Goal: Task Accomplishment & Management: Manage account settings

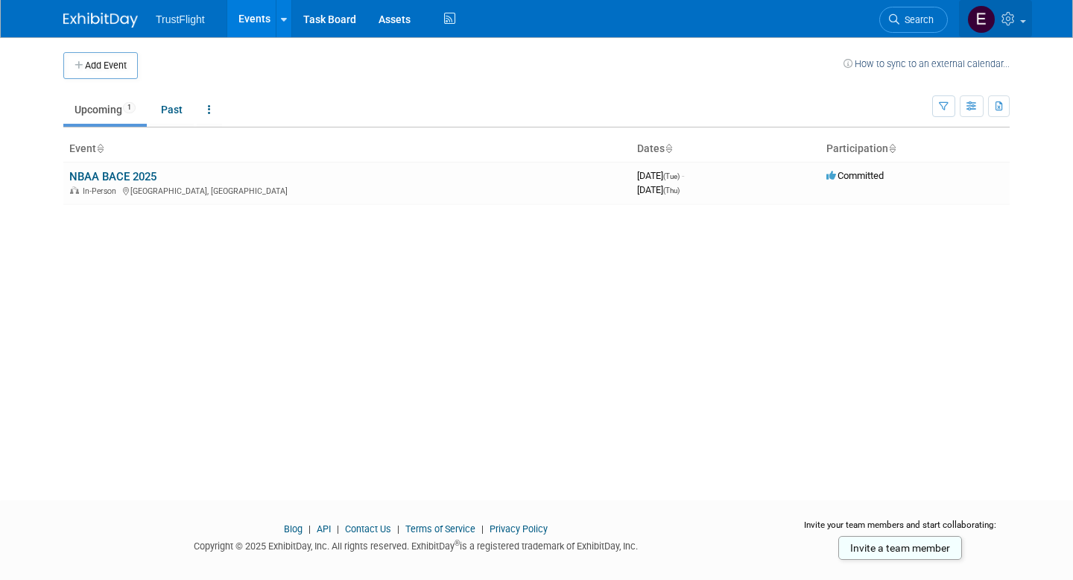
click at [1019, 25] on link at bounding box center [995, 18] width 73 height 37
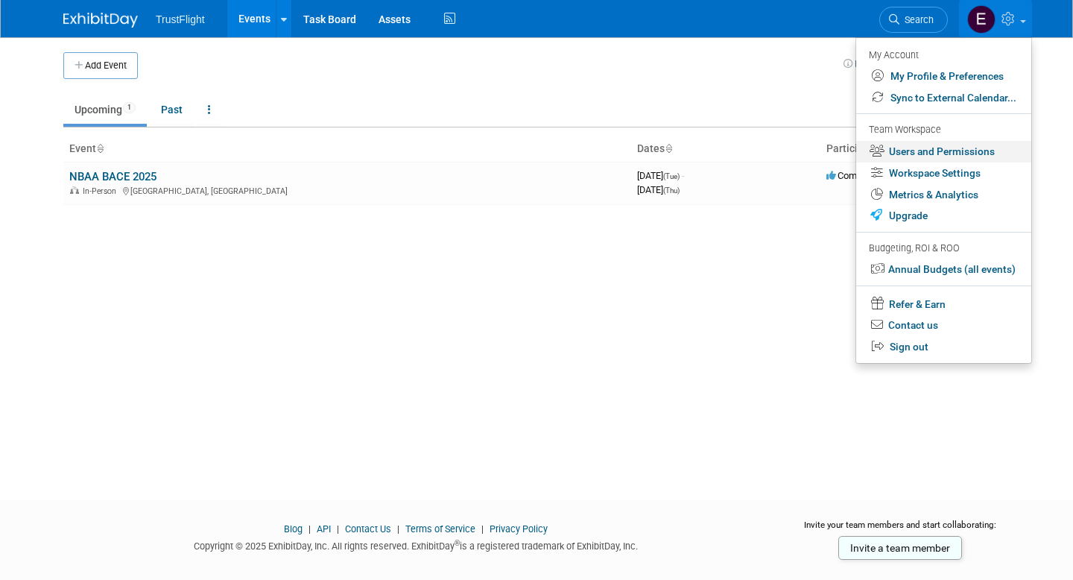
click at [945, 156] on link "Users and Permissions" at bounding box center [943, 152] width 175 height 22
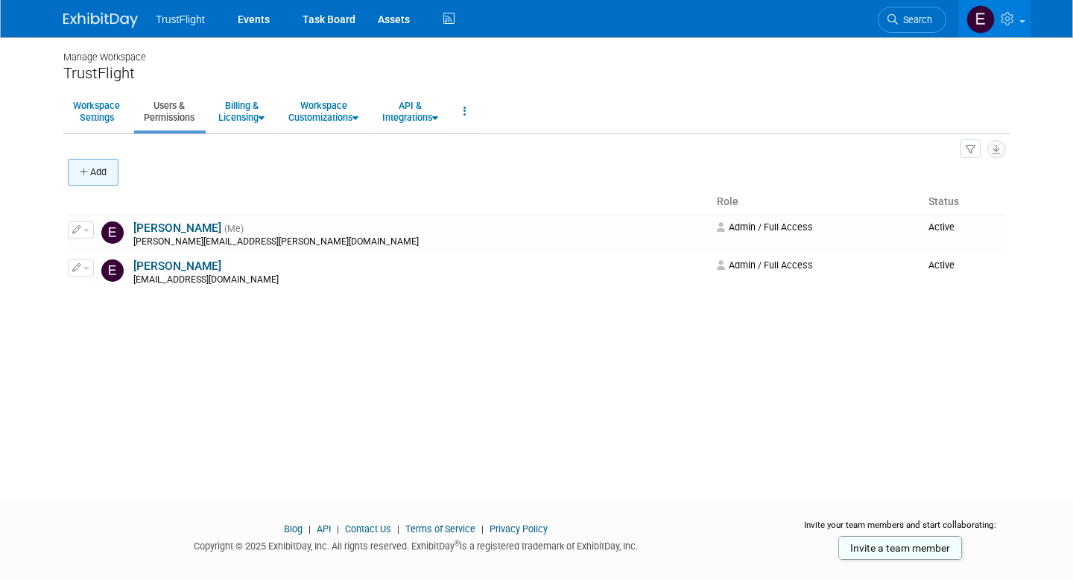
click at [114, 173] on button "Add" at bounding box center [93, 172] width 51 height 27
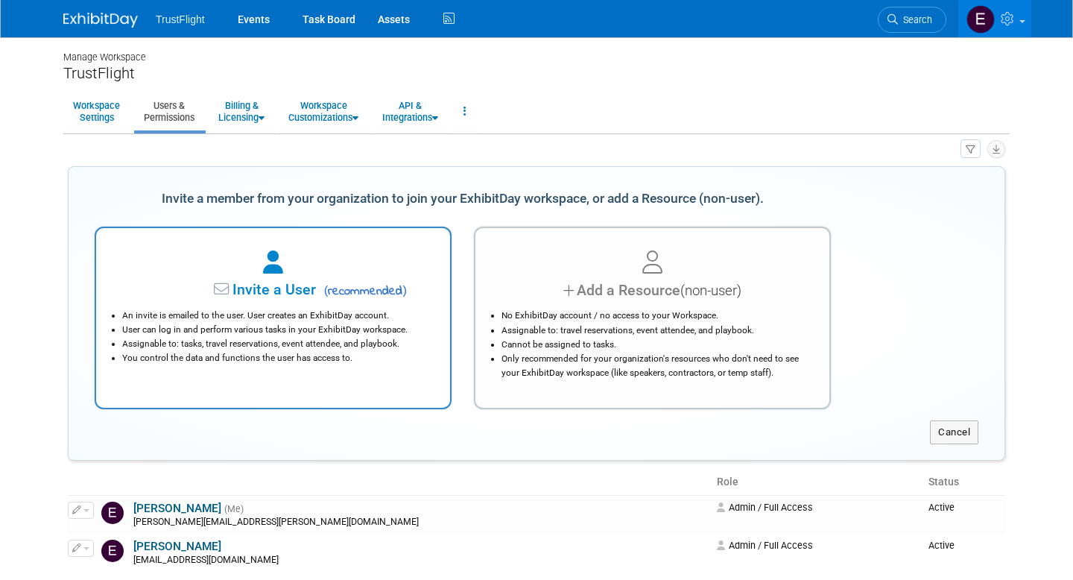
click at [315, 264] on div at bounding box center [273, 263] width 317 height 33
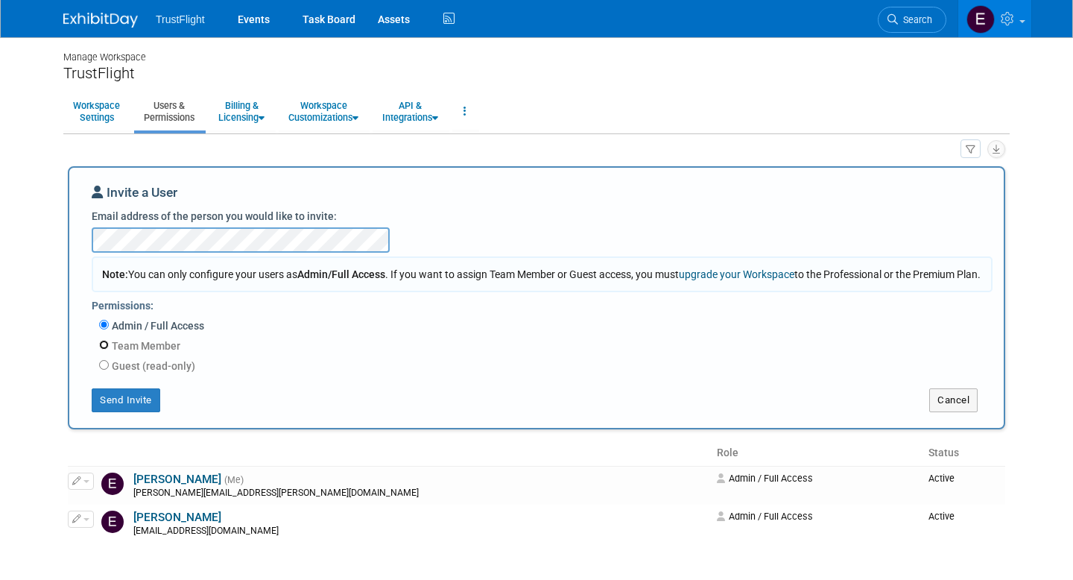
click at [101, 349] on input "Team Member" at bounding box center [104, 345] width 10 height 10
radio input "true"
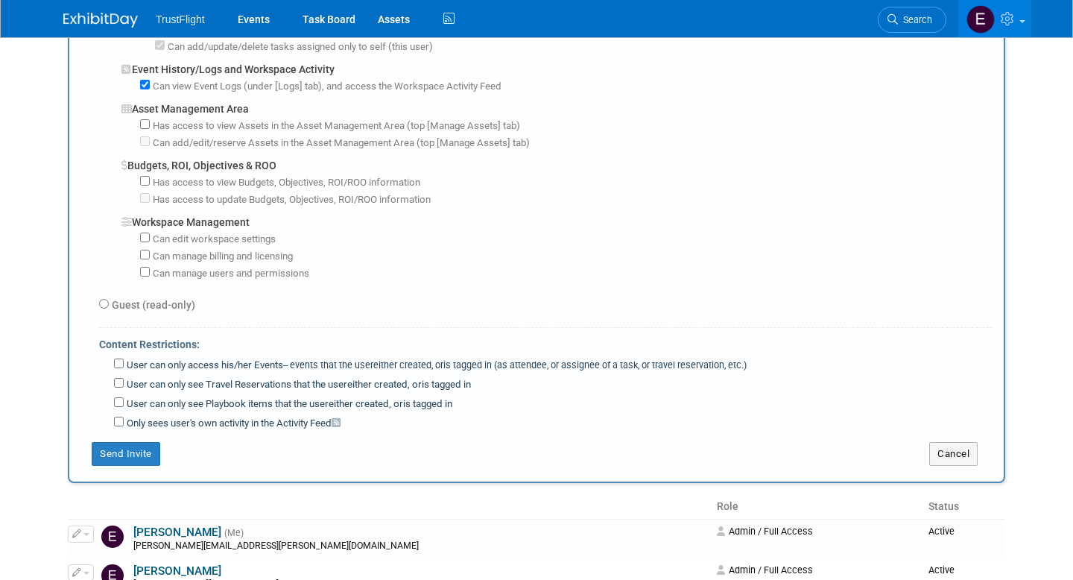
scroll to position [1060, 0]
click at [142, 456] on button "Send Invite" at bounding box center [126, 455] width 69 height 24
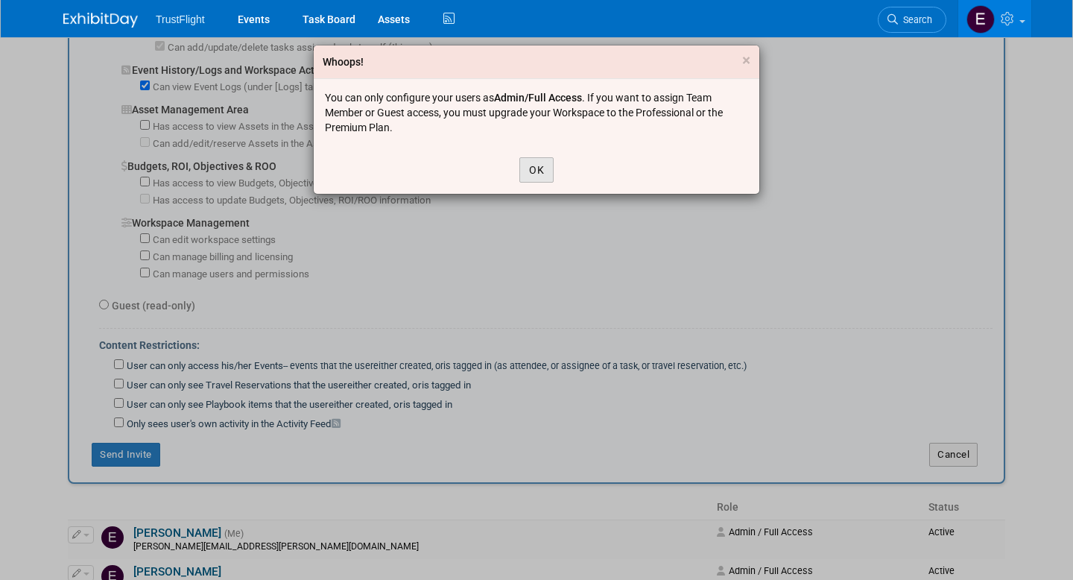
click at [550, 171] on button "OK" at bounding box center [536, 169] width 34 height 25
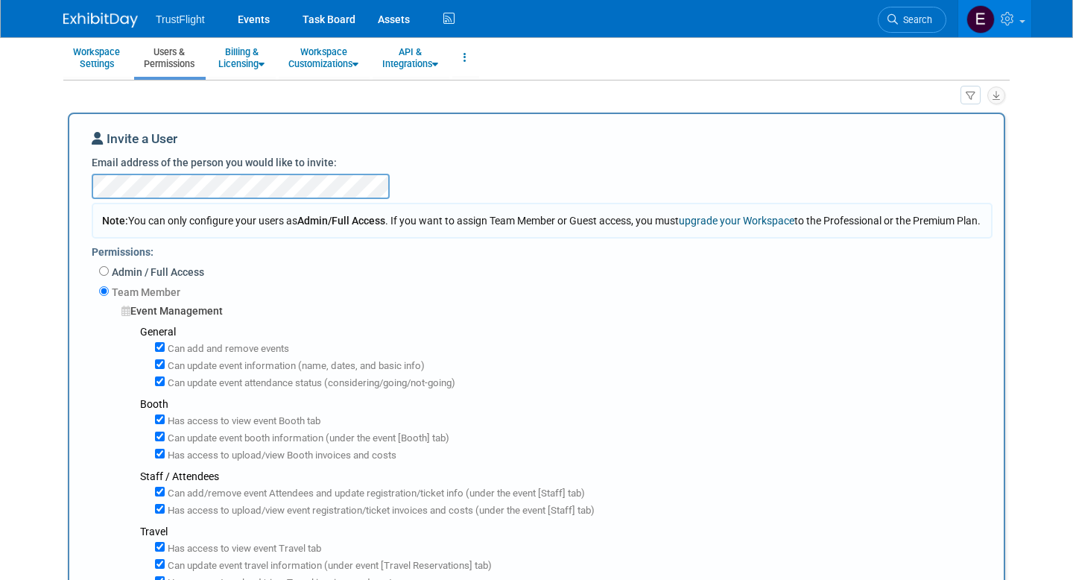
scroll to position [58, 0]
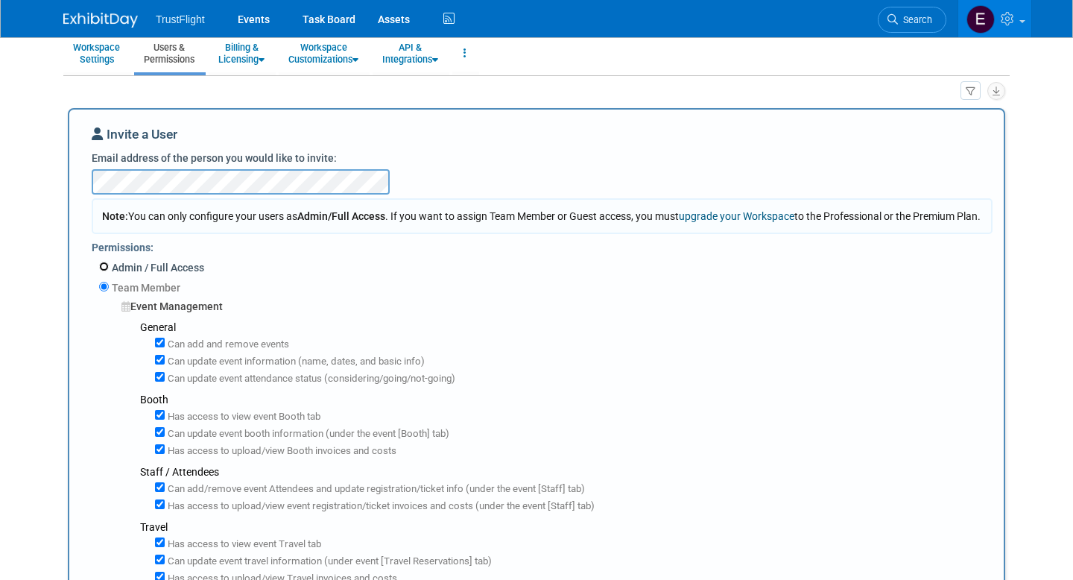
click at [103, 271] on input "Admin / Full Access" at bounding box center [104, 266] width 10 height 10
radio input "true"
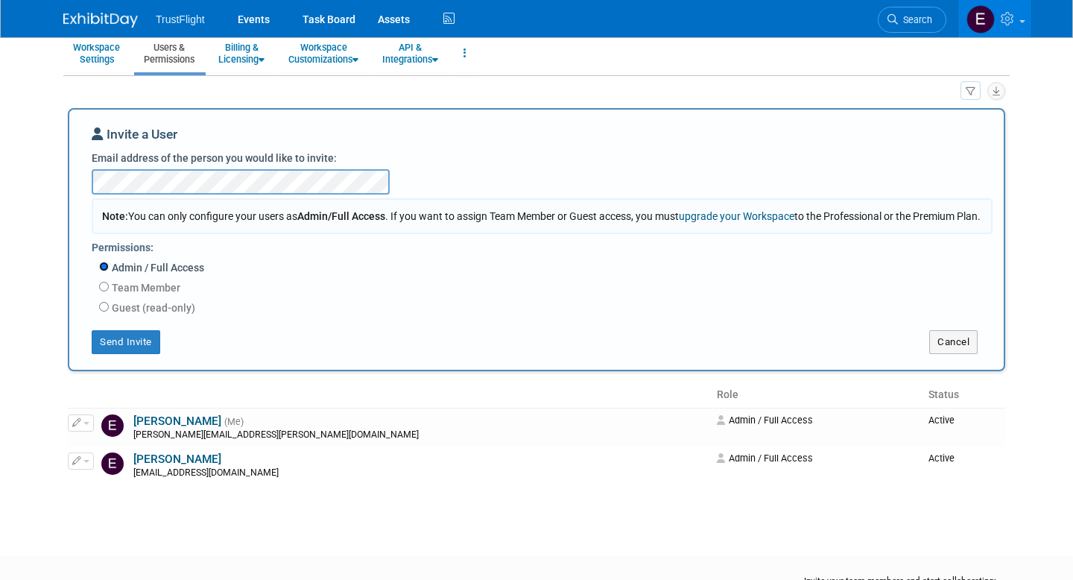
scroll to position [155, 0]
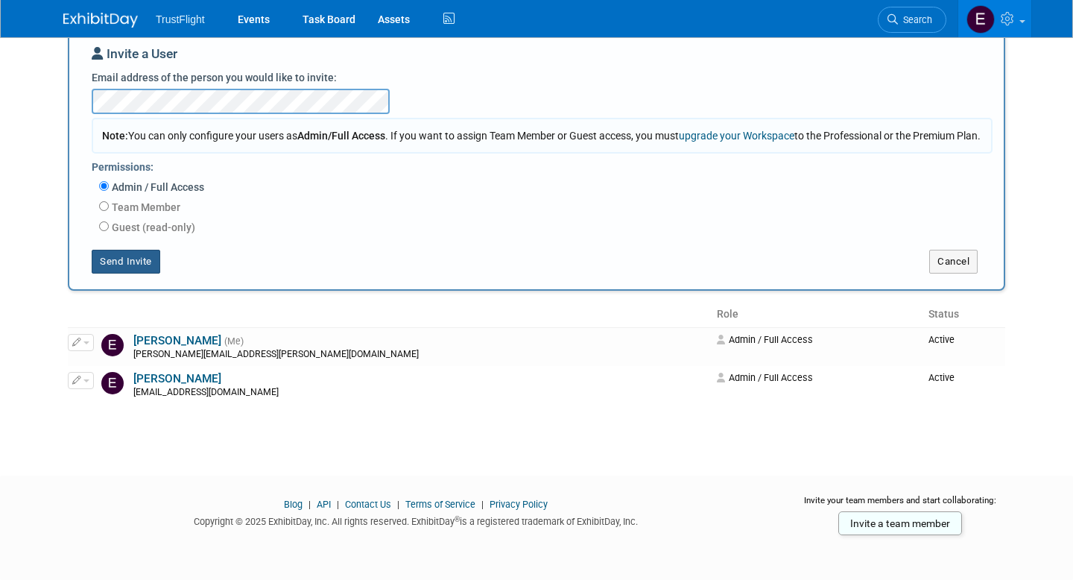
click at [145, 267] on button "Send Invite" at bounding box center [126, 262] width 69 height 24
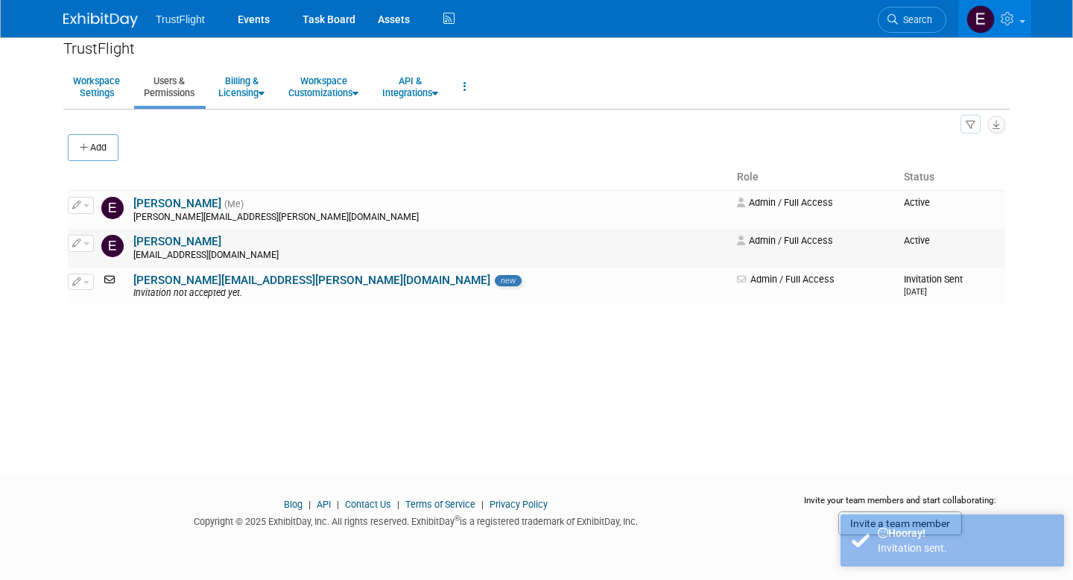
scroll to position [25, 0]
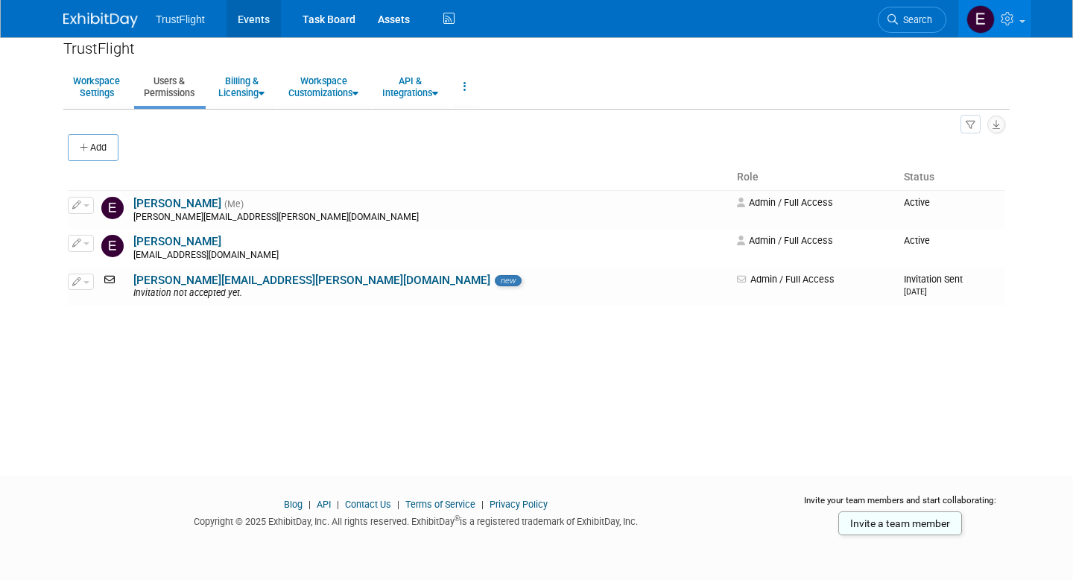
click at [238, 28] on link "Events" at bounding box center [253, 18] width 54 height 37
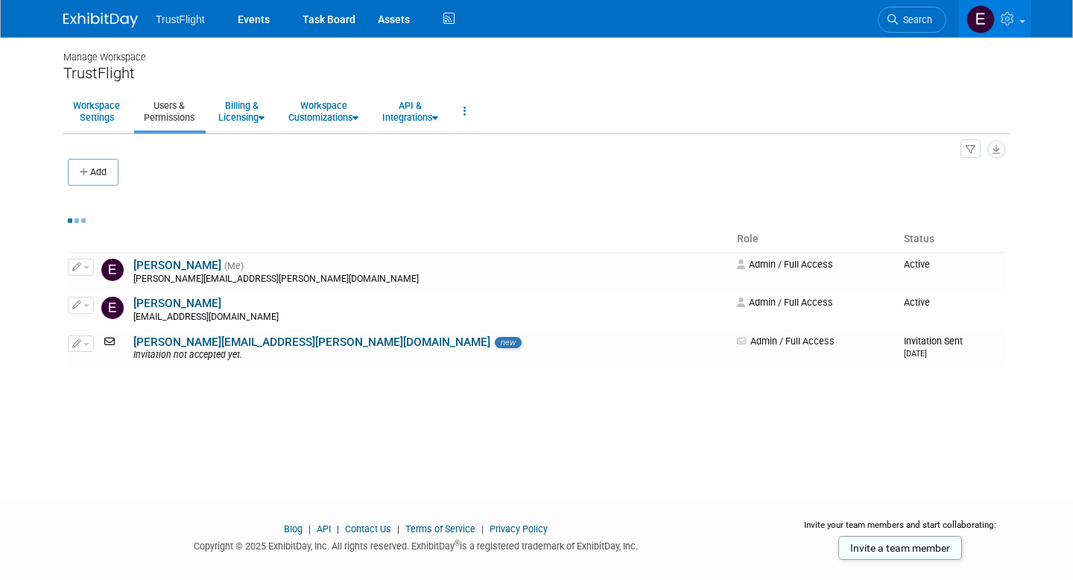
scroll to position [0, 0]
click at [451, 12] on icon at bounding box center [449, 18] width 19 height 23
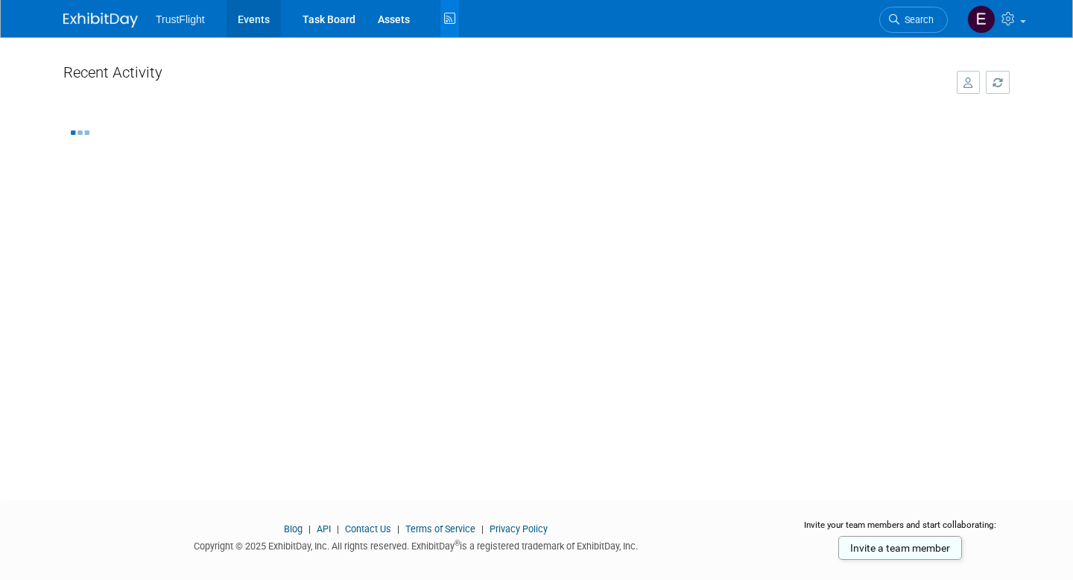
click at [270, 19] on link "Events" at bounding box center [253, 18] width 54 height 37
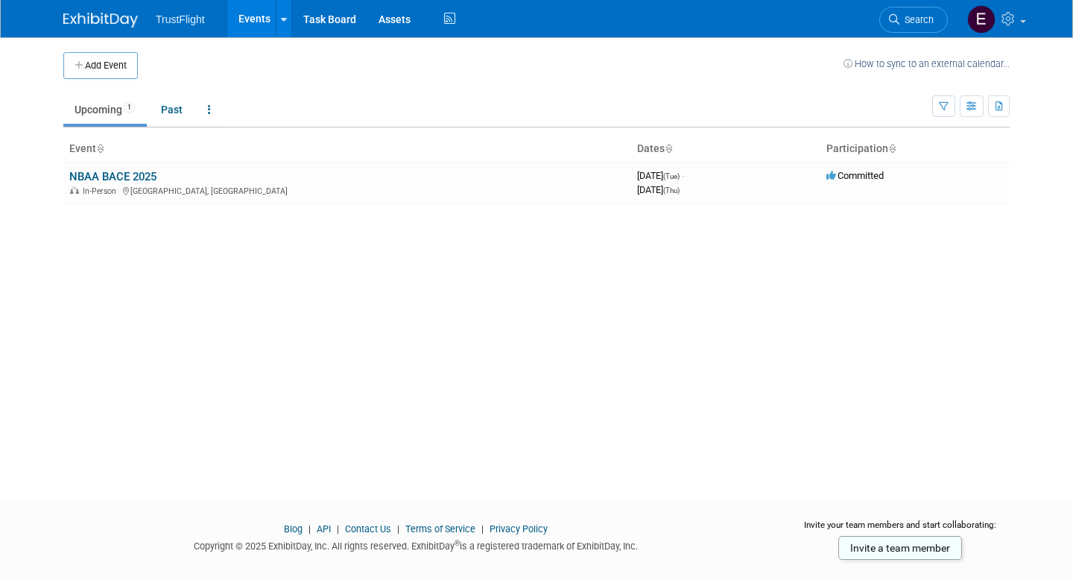
click at [184, 18] on span "TrustFlight" at bounding box center [180, 19] width 49 height 12
click at [130, 19] on img at bounding box center [100, 20] width 75 height 15
click at [189, 29] on ul "TrustFlight Events Add Event Bulk Upload Events Shareable Event Boards Recently…" at bounding box center [307, 18] width 303 height 37
click at [180, 21] on span "TrustFlight" at bounding box center [180, 19] width 49 height 12
click at [121, 19] on img at bounding box center [100, 20] width 75 height 15
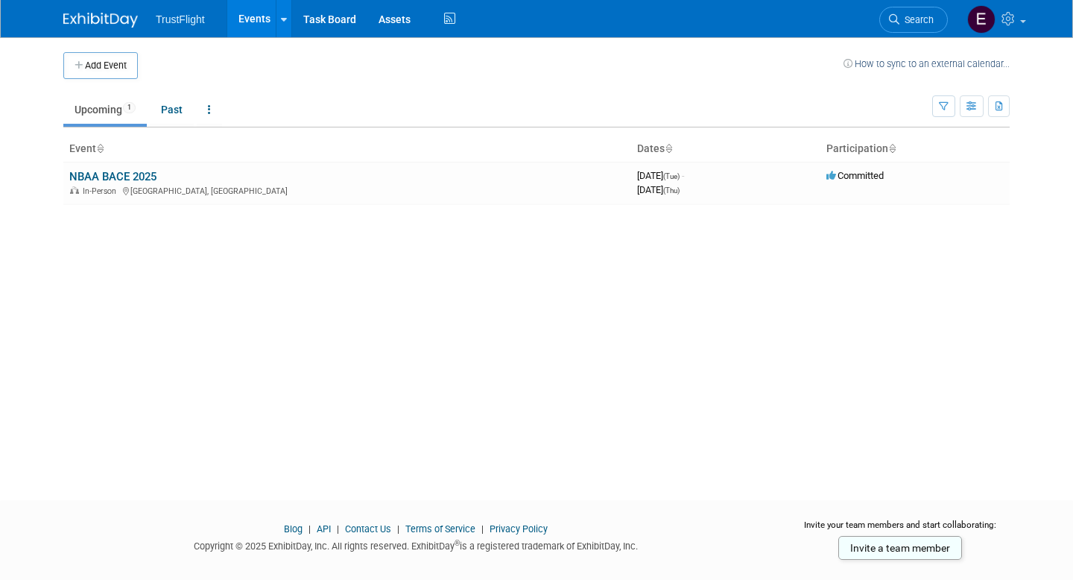
click at [202, 17] on span "TrustFlight" at bounding box center [180, 19] width 49 height 12
click at [285, 20] on link at bounding box center [284, 18] width 16 height 37
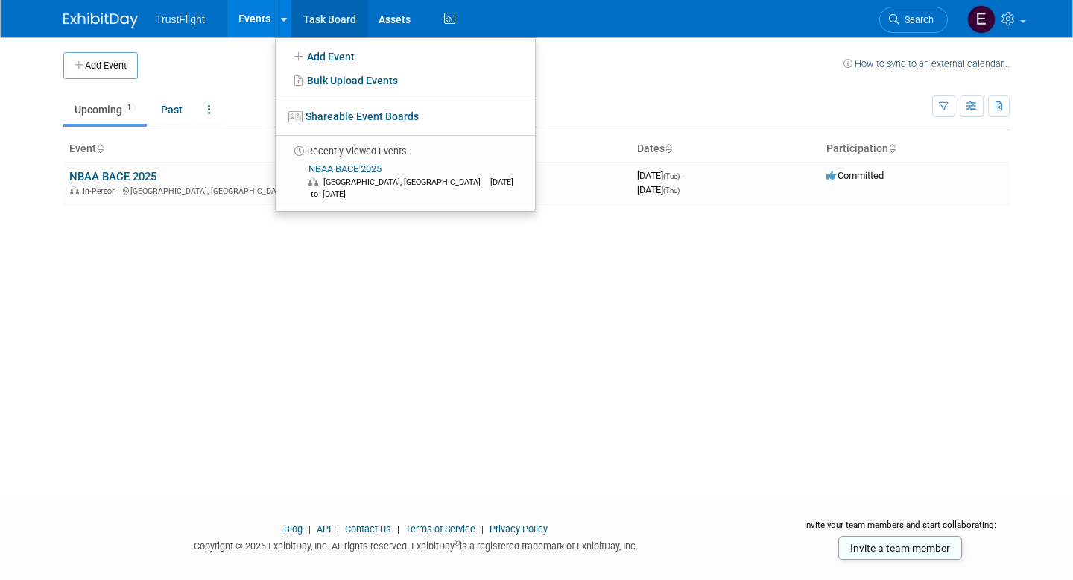
click at [343, 14] on link "Task Board" at bounding box center [329, 18] width 75 height 37
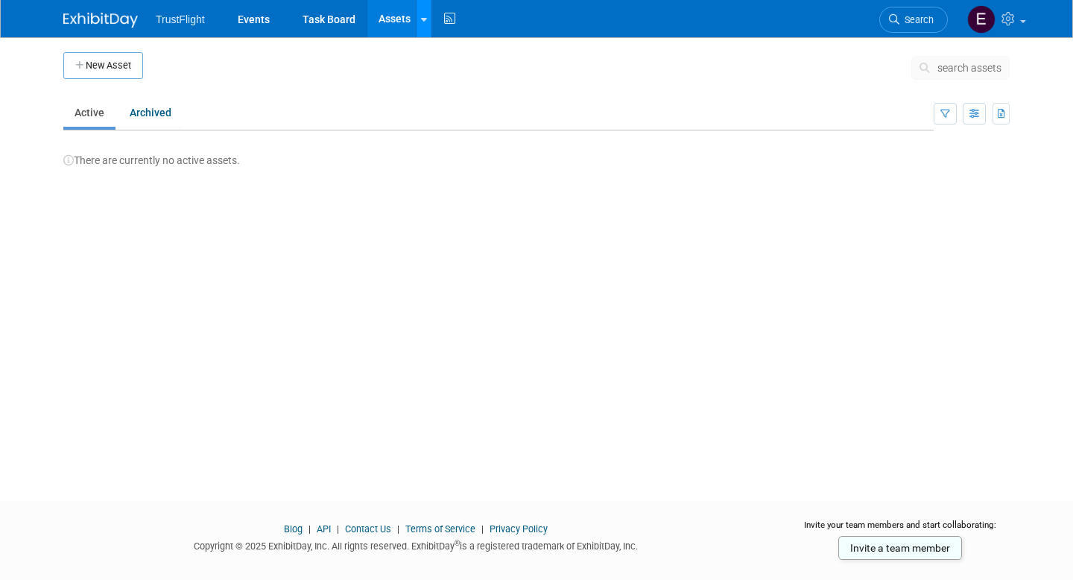
click at [421, 23] on div at bounding box center [424, 18] width 6 height 15
click at [305, 270] on div "New Asset search assets Note: Your current ExhibitDay plan allows for managemen…" at bounding box center [536, 255] width 969 height 436
click at [130, 18] on img at bounding box center [100, 20] width 75 height 15
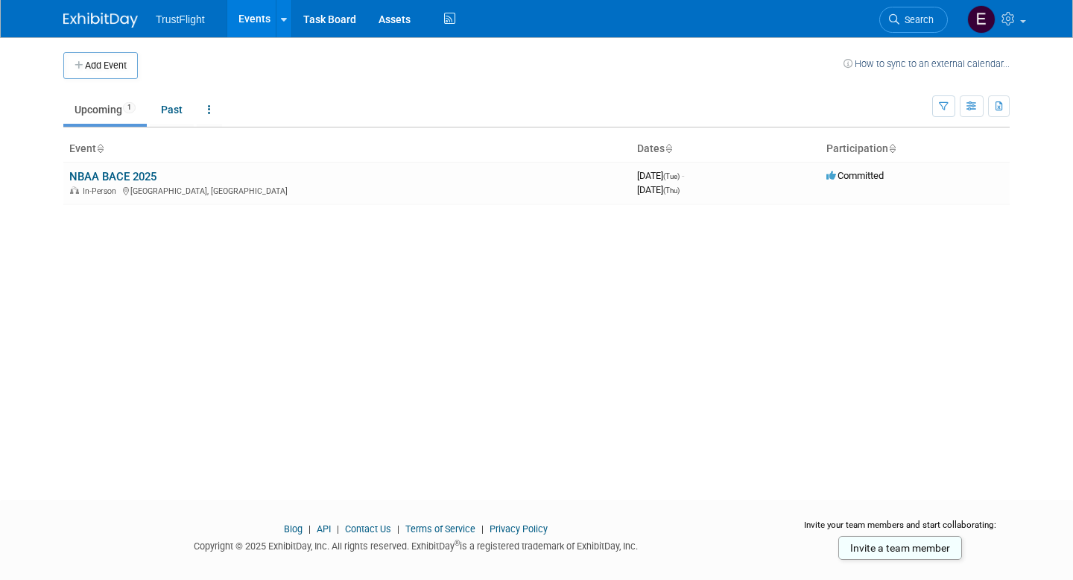
click at [130, 18] on img at bounding box center [100, 20] width 75 height 15
click at [183, 112] on link "Past" at bounding box center [172, 109] width 44 height 28
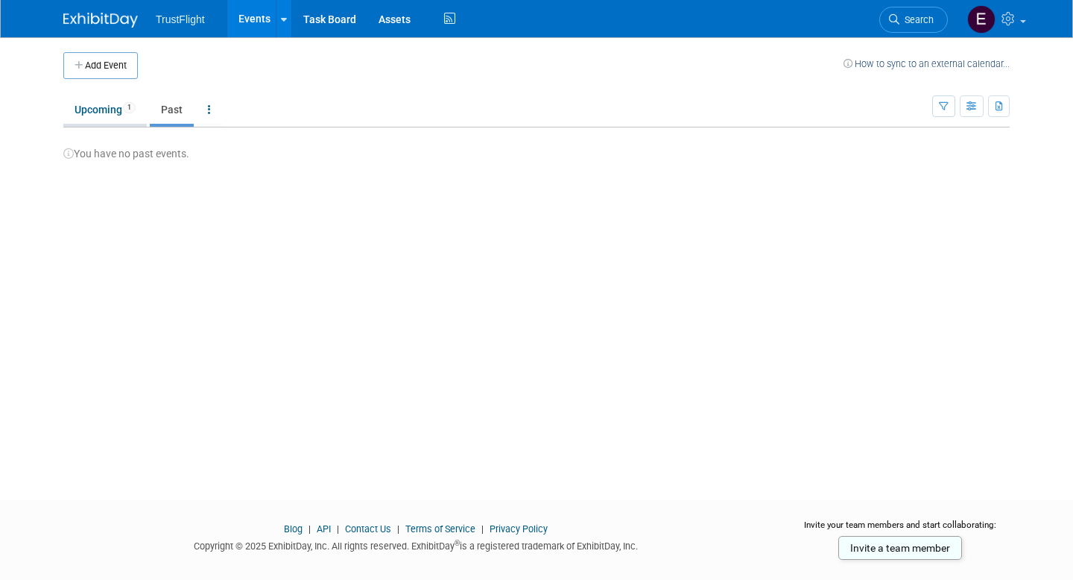
click at [118, 114] on link "Upcoming 1" at bounding box center [104, 109] width 83 height 28
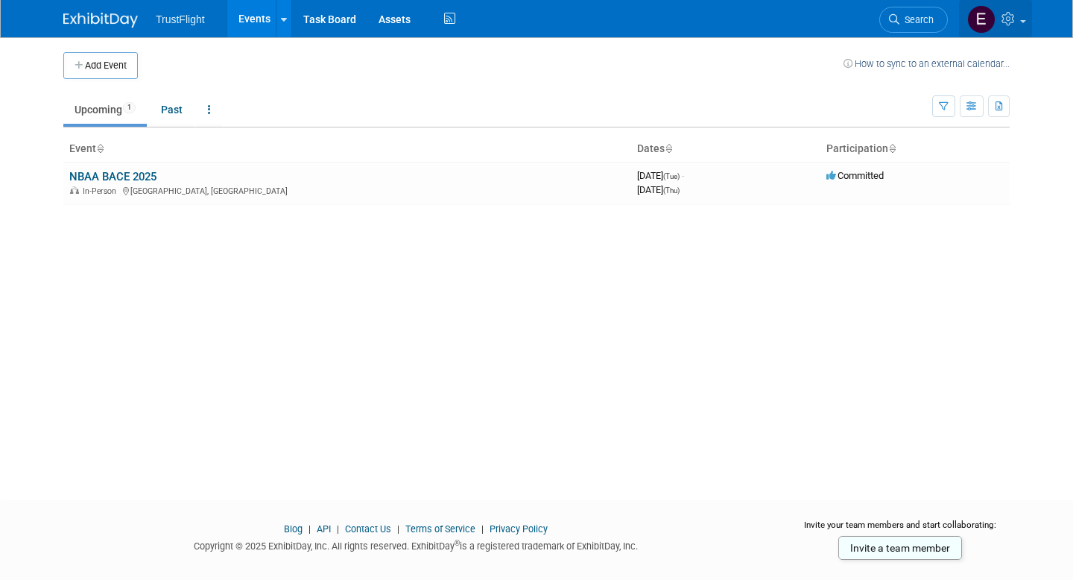
click at [998, 17] on link at bounding box center [995, 18] width 73 height 37
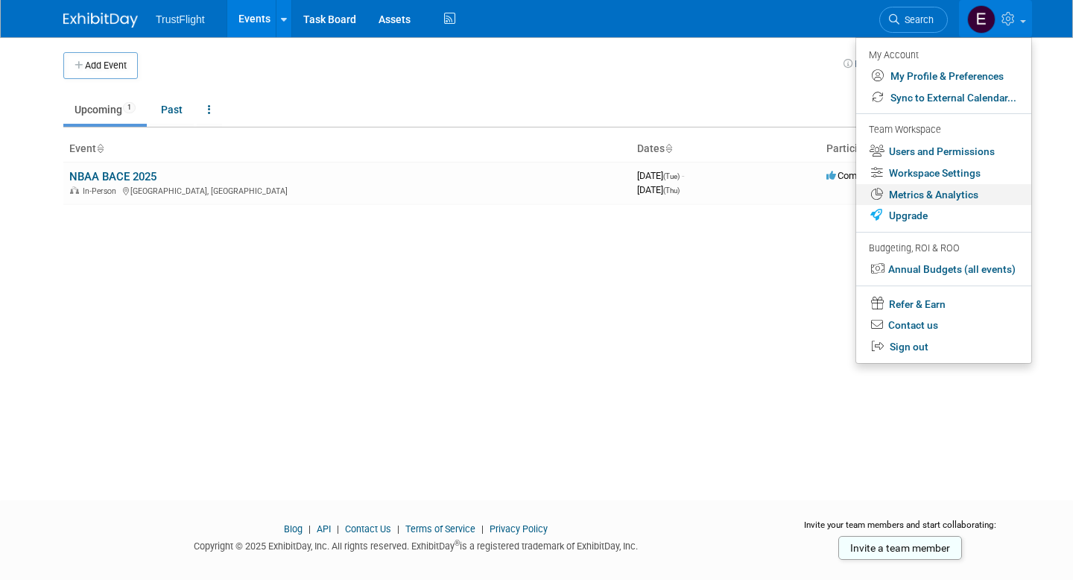
click at [951, 186] on link "Metrics & Analytics" at bounding box center [943, 195] width 175 height 22
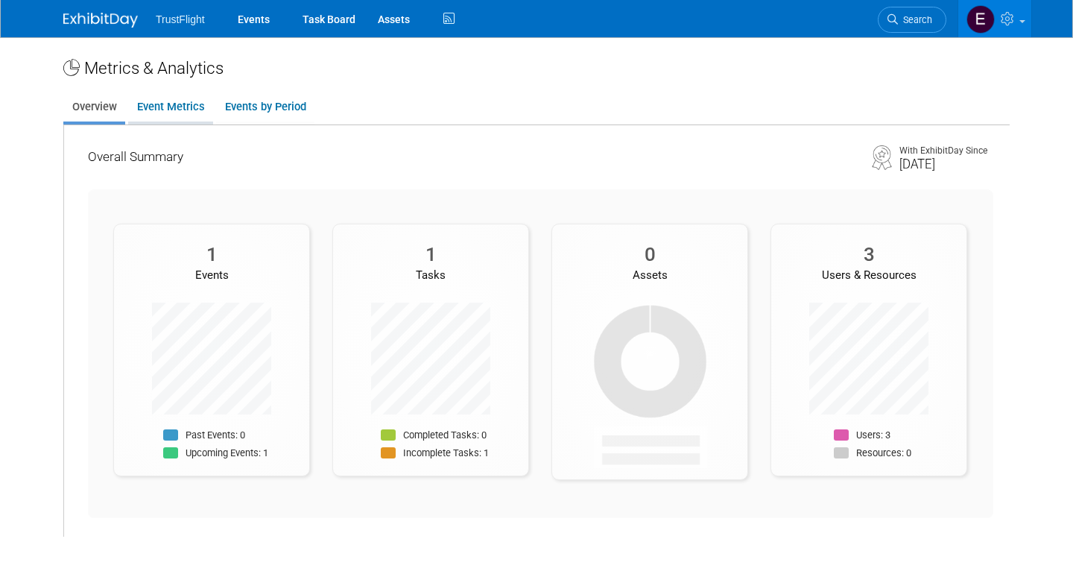
click at [186, 108] on link "Event Metrics" at bounding box center [170, 106] width 85 height 29
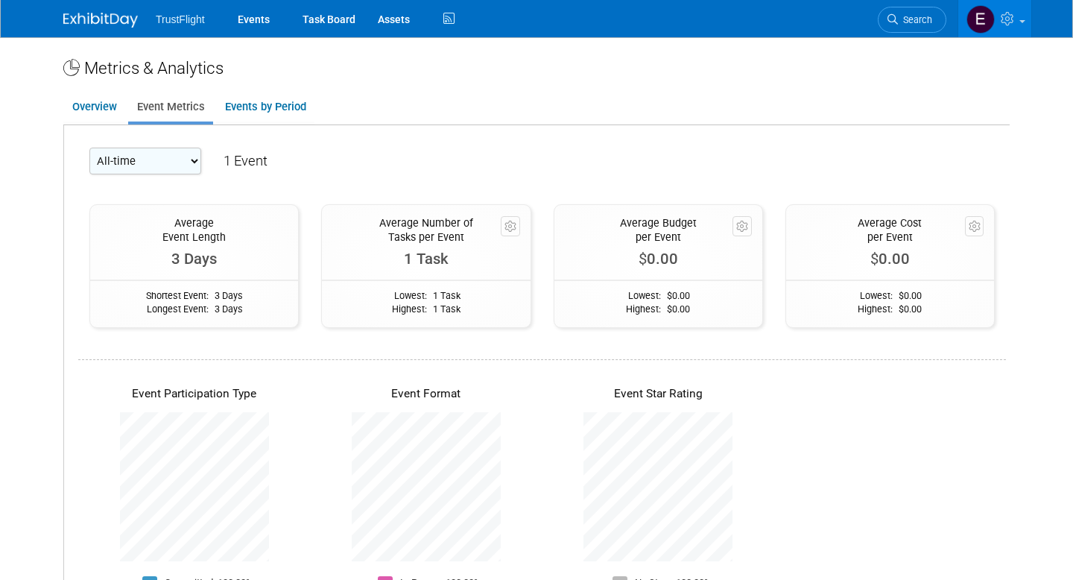
click at [188, 14] on span "TrustFlight" at bounding box center [180, 19] width 49 height 12
click at [239, 25] on link "Events" at bounding box center [253, 18] width 54 height 37
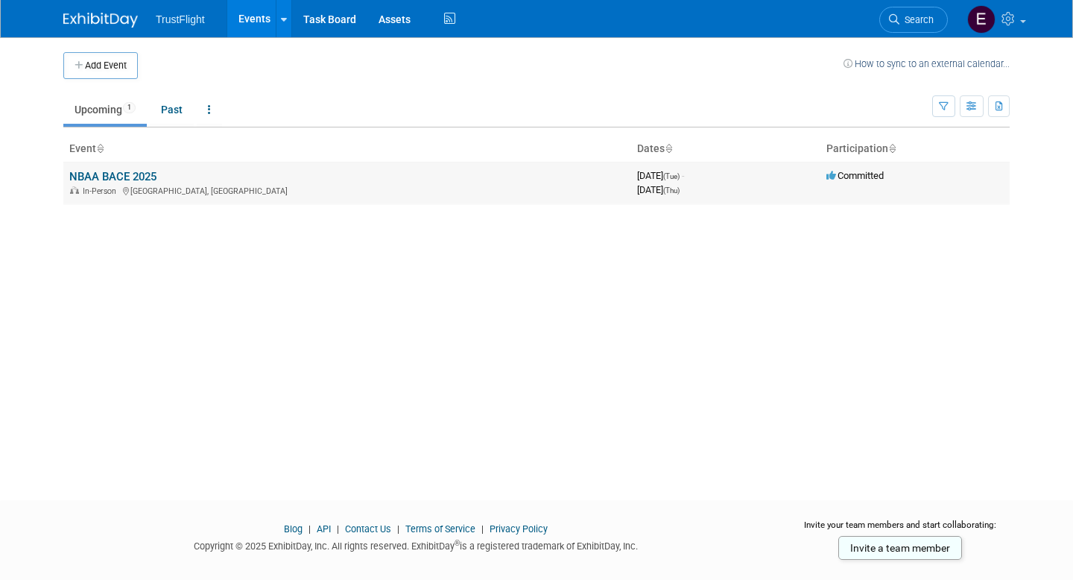
click at [870, 189] on td "Committed" at bounding box center [914, 183] width 189 height 42
click at [980, 112] on button "button" at bounding box center [972, 106] width 24 height 22
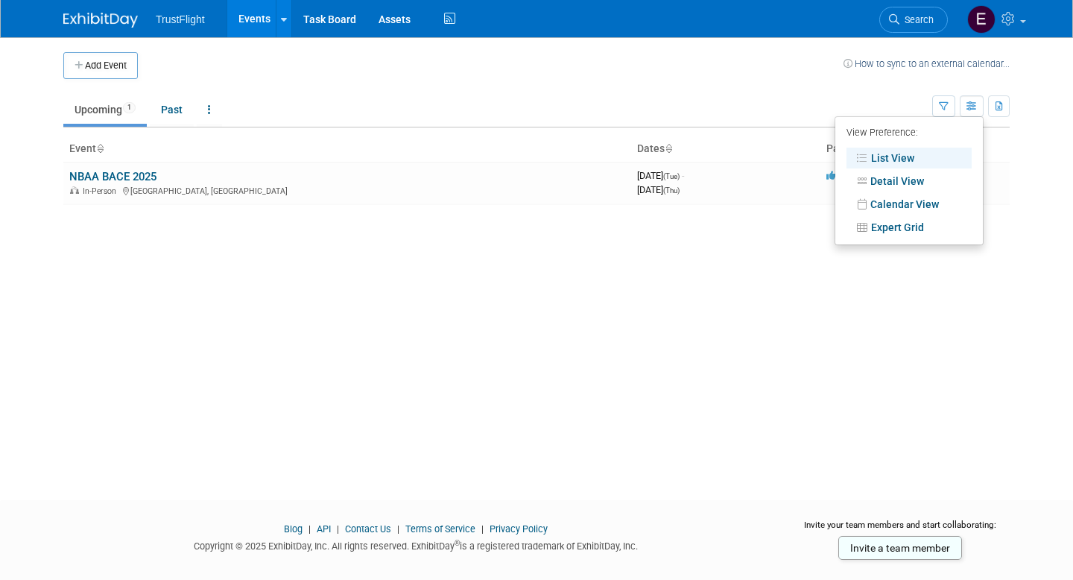
click at [663, 131] on div "Add Event How to sync to an external calendar... New Event Duplicate Event Warn…" at bounding box center [536, 255] width 969 height 436
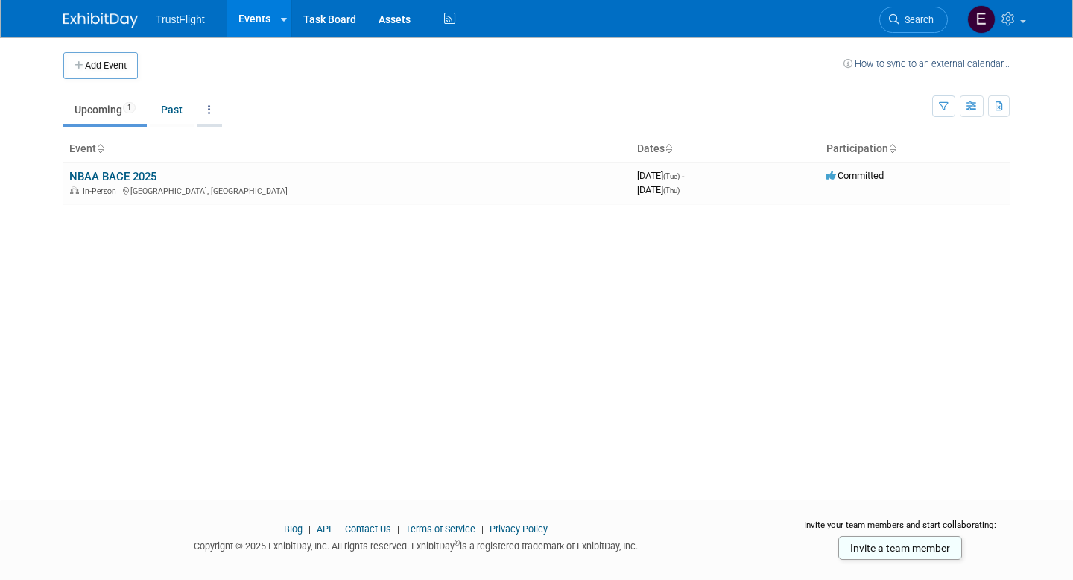
click at [213, 113] on link at bounding box center [209, 109] width 25 height 28
click at [253, 92] on td "Upcoming 1 Past All Events 1 Past and Upcoming Grouped Annually Events grouped …" at bounding box center [497, 103] width 869 height 48
click at [934, 60] on link "How to sync to an external calendar..." at bounding box center [926, 63] width 166 height 11
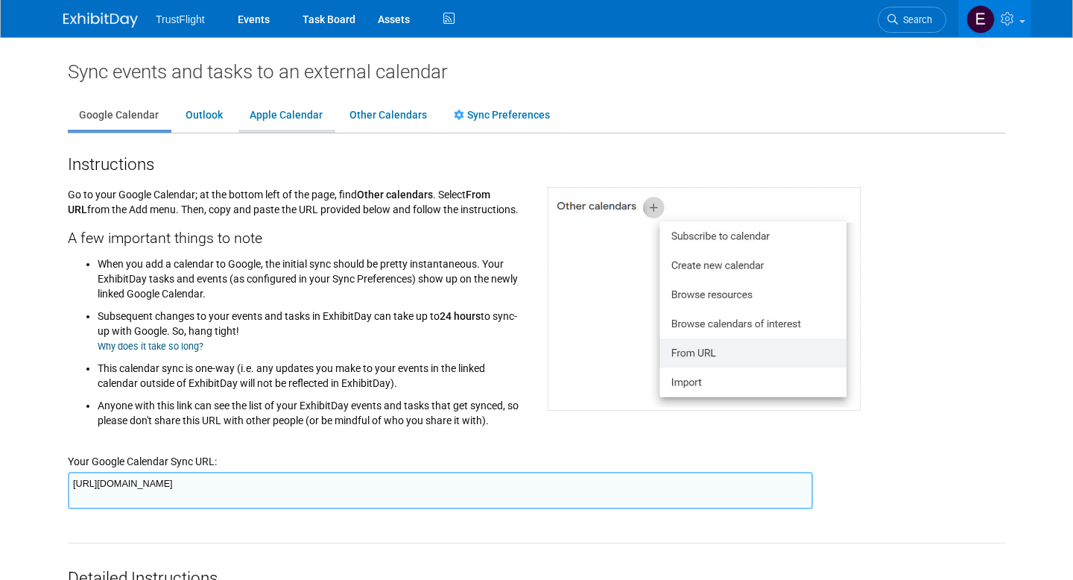
click at [238, 122] on link "Apple Calendar" at bounding box center [285, 115] width 95 height 28
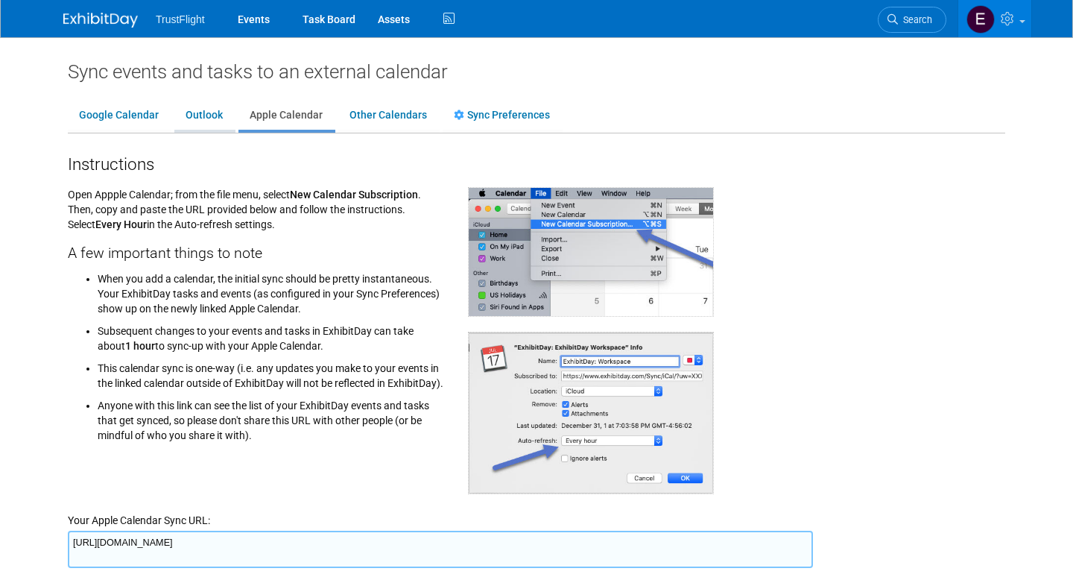
click at [210, 122] on link "Outlook" at bounding box center [204, 115] width 60 height 28
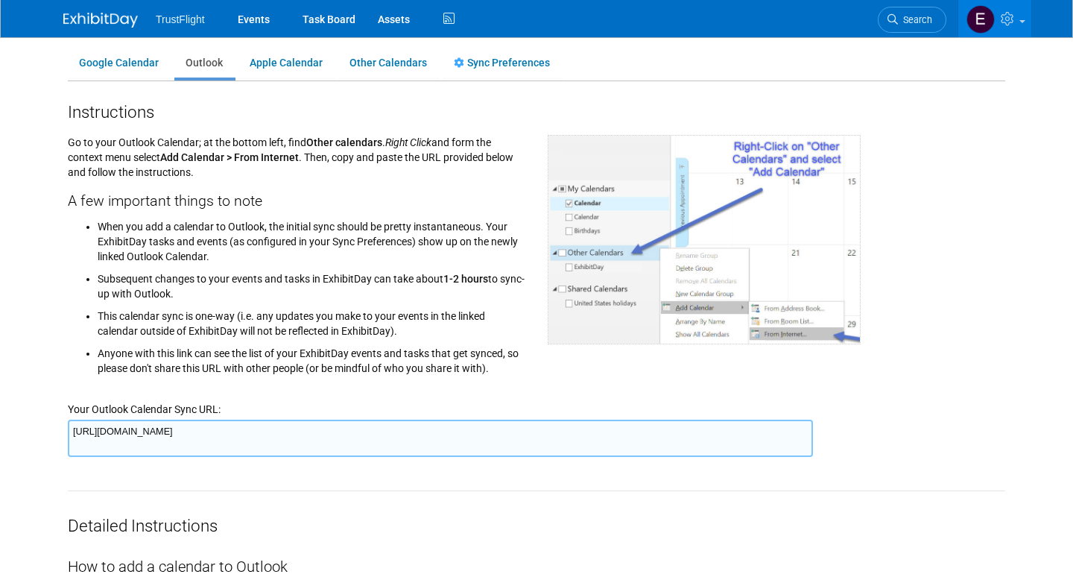
scroll to position [56, 0]
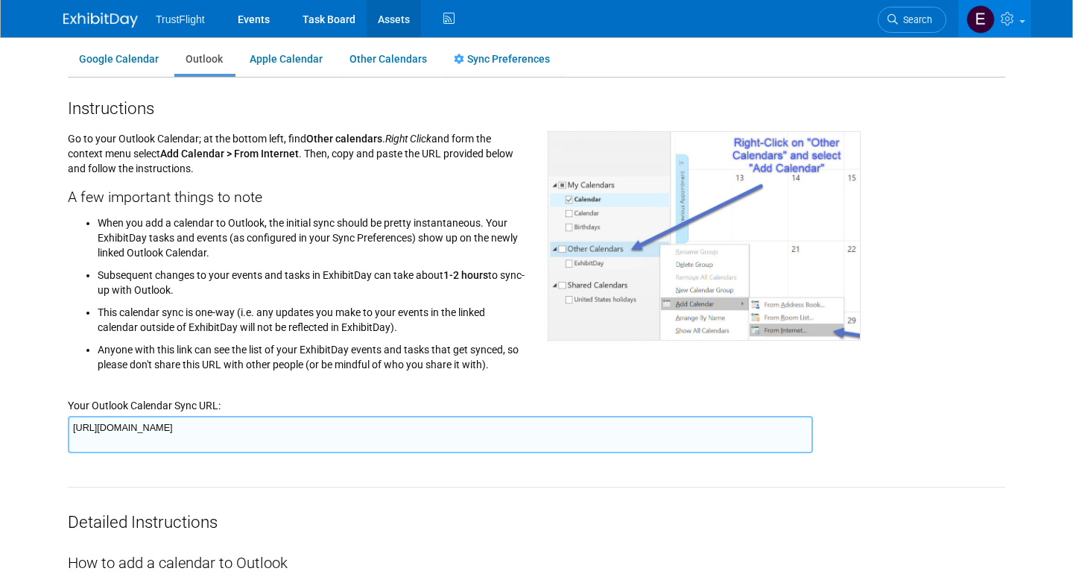
click at [390, 25] on link "Assets" at bounding box center [394, 18] width 54 height 37
